Goal: Information Seeking & Learning: Learn about a topic

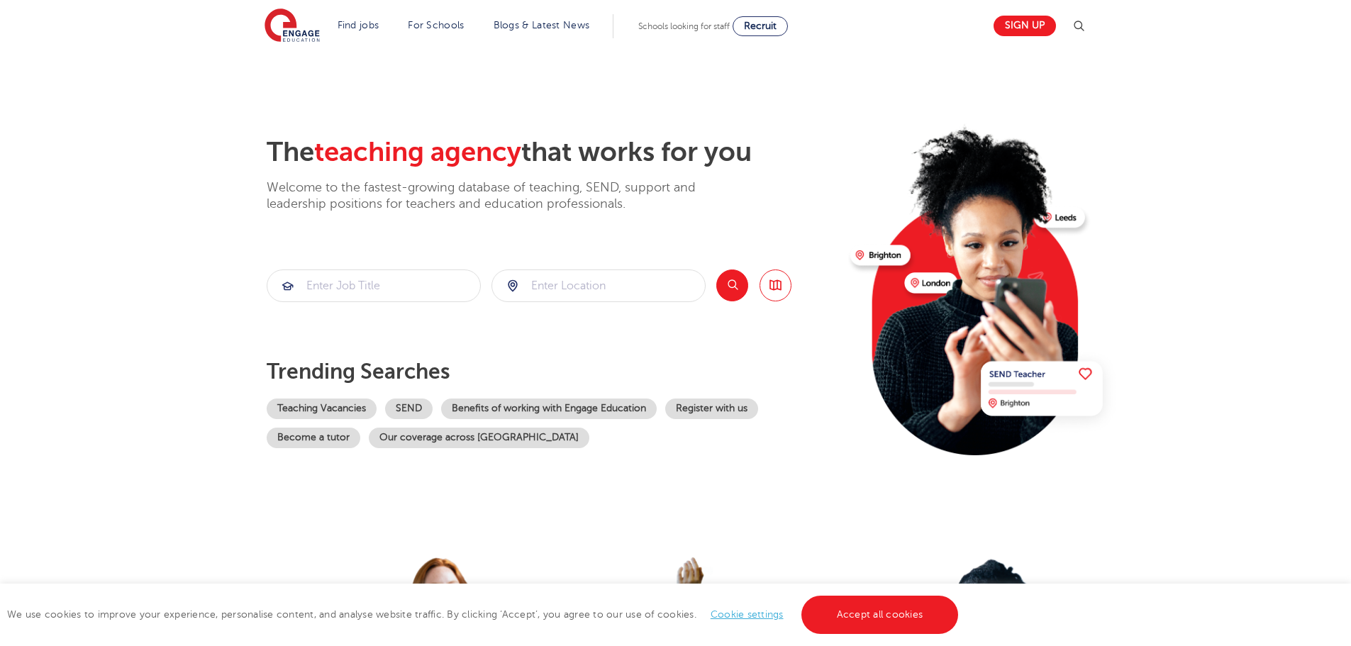
click at [134, 97] on section "The teaching agency that works for you Welcome to the fastest-growing database …" at bounding box center [675, 285] width 1351 height 468
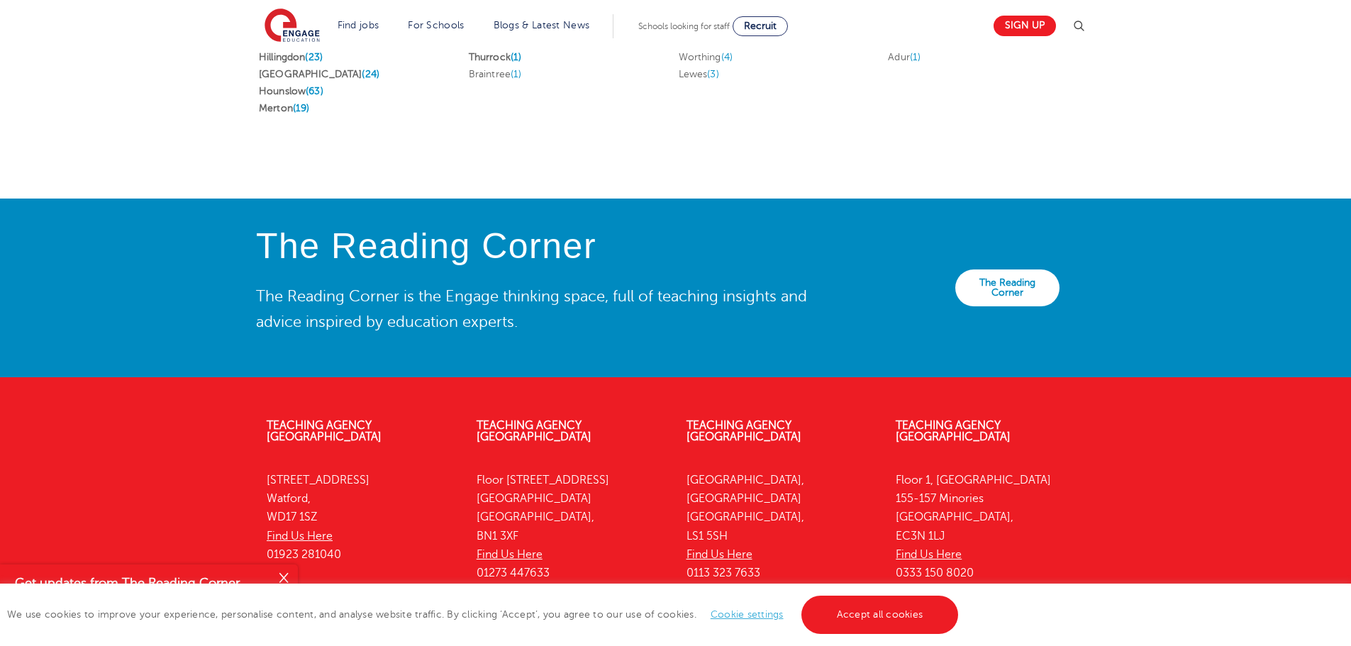
scroll to position [3089, 0]
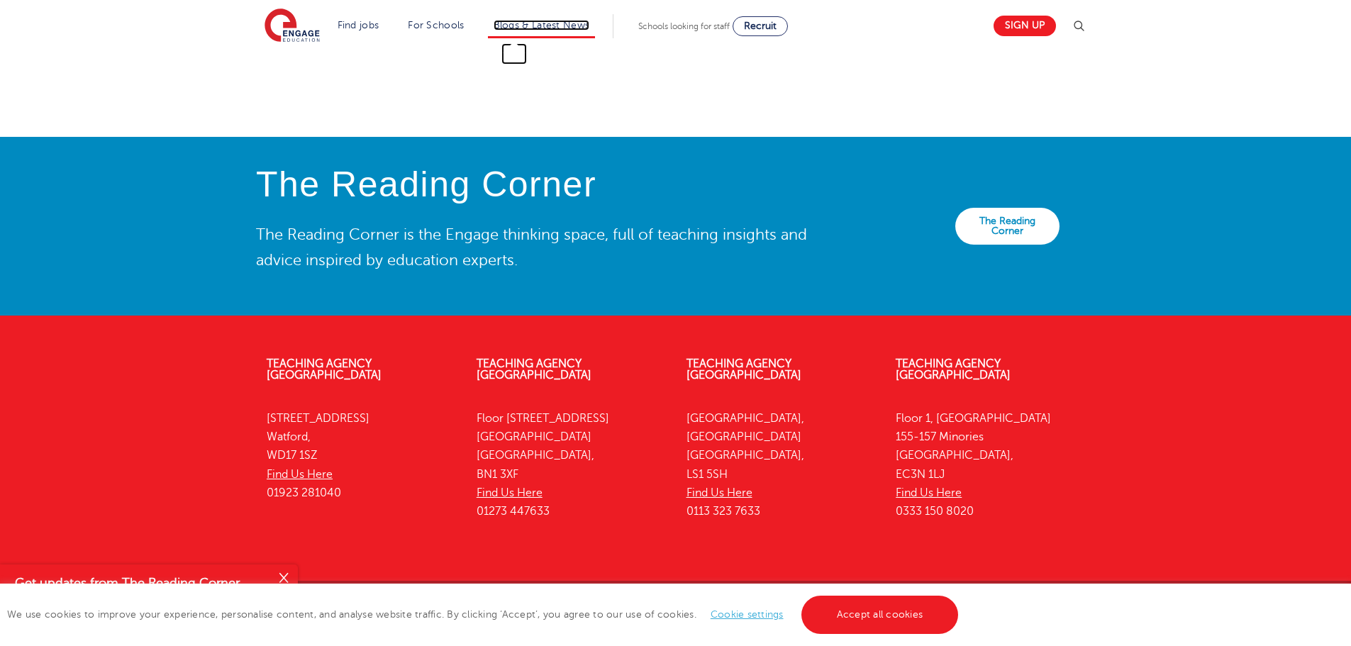
click at [502, 24] on link "Blogs & Latest News" at bounding box center [542, 25] width 96 height 11
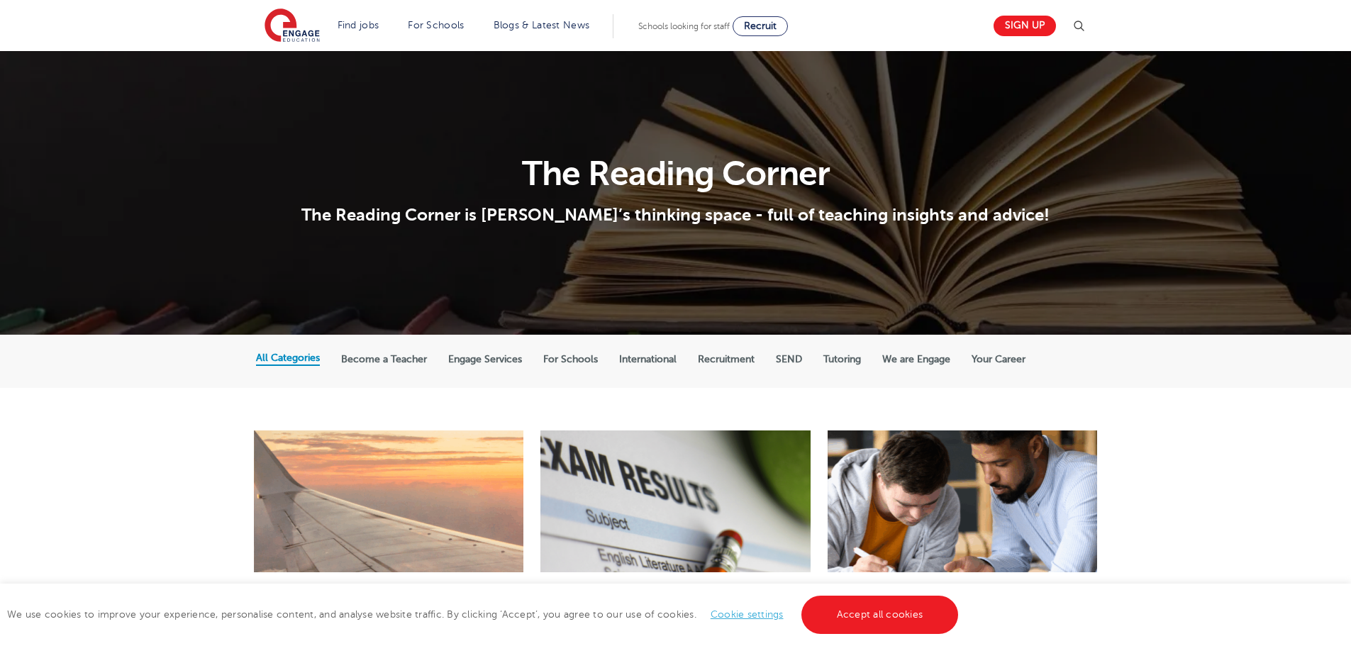
scroll to position [426, 0]
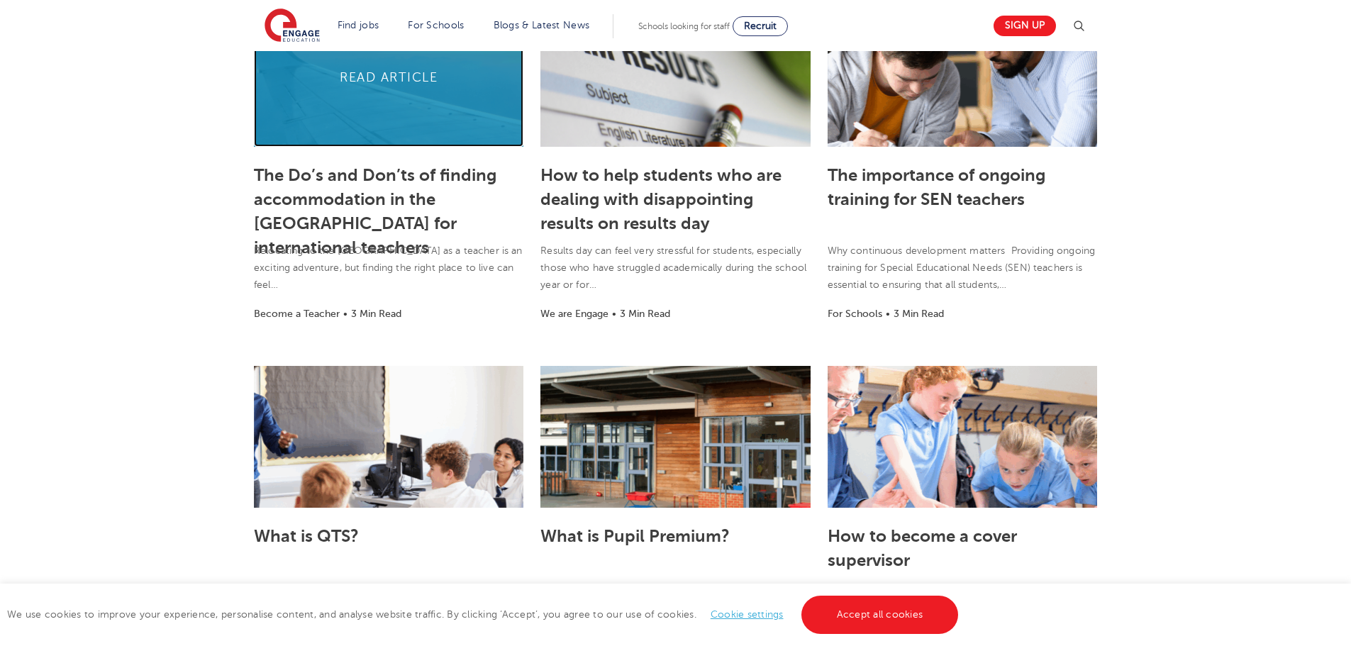
click at [374, 135] on link at bounding box center [389, 76] width 270 height 142
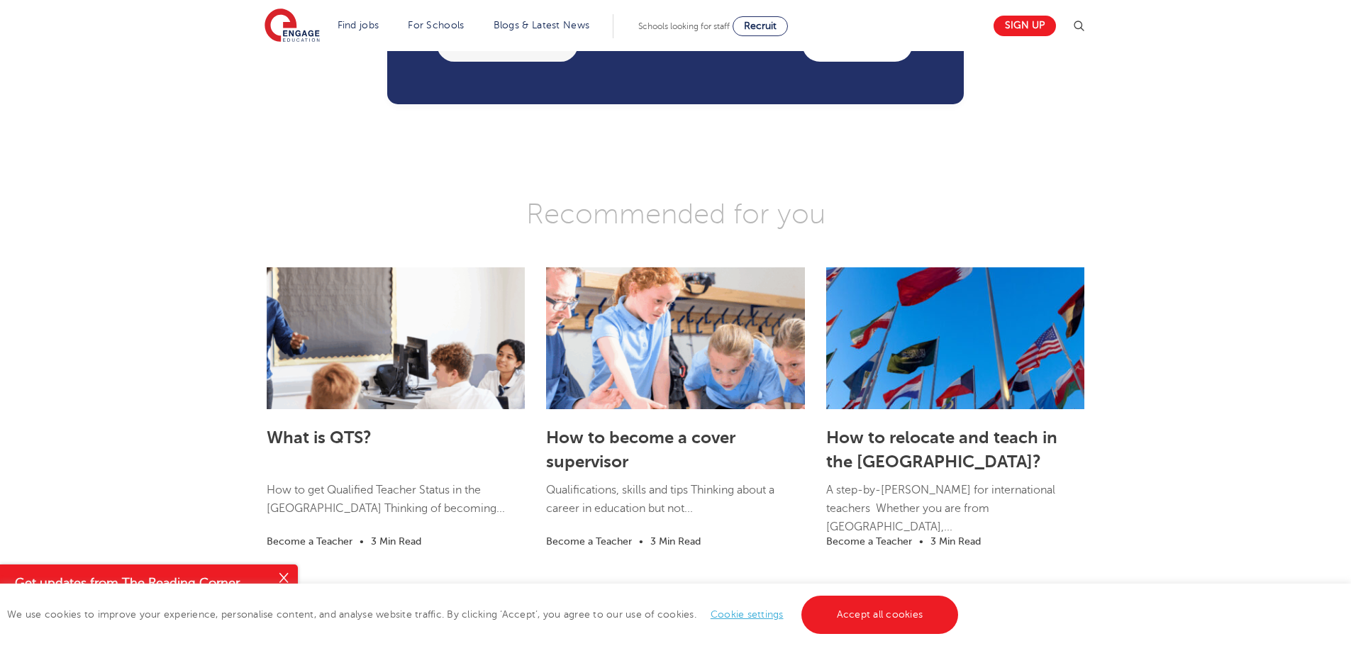
scroll to position [3302, 0]
